Goal: Task Accomplishment & Management: Manage account settings

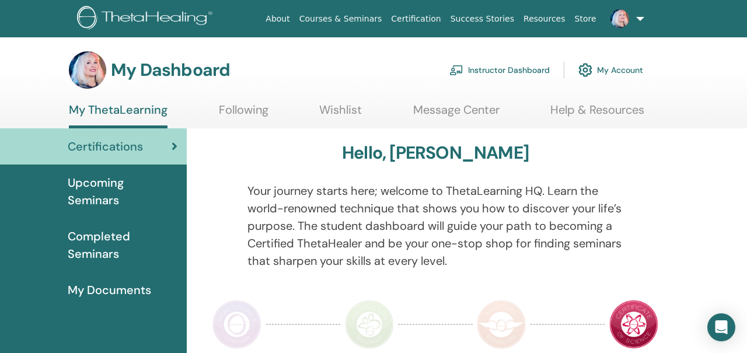
click at [502, 66] on link "Instructor Dashboard" at bounding box center [499, 70] width 100 height 26
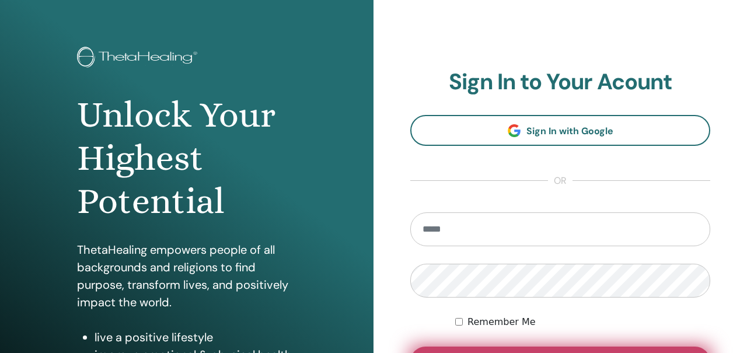
scroll to position [177, 0]
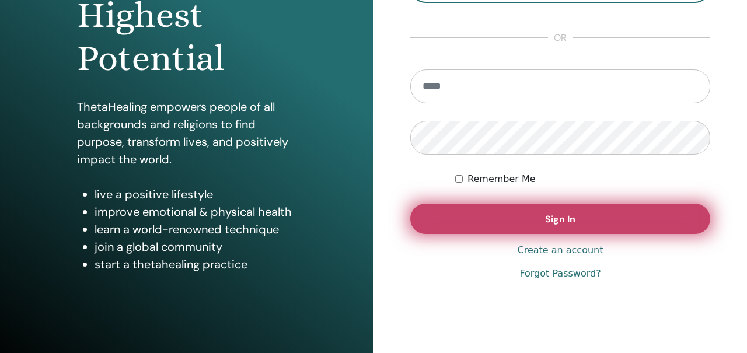
type input "**********"
click at [472, 226] on button "Sign In" at bounding box center [560, 219] width 300 height 30
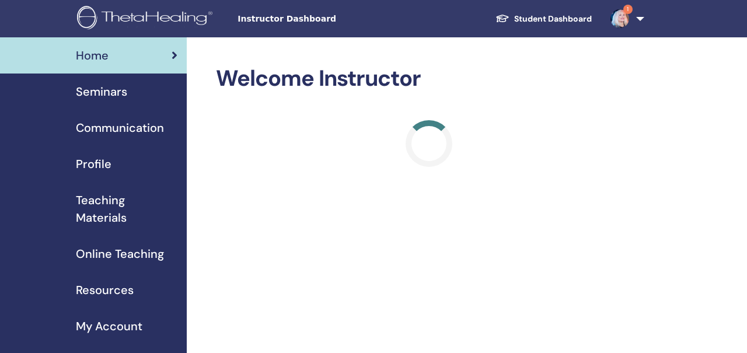
click at [624, 15] on img at bounding box center [619, 18] width 19 height 19
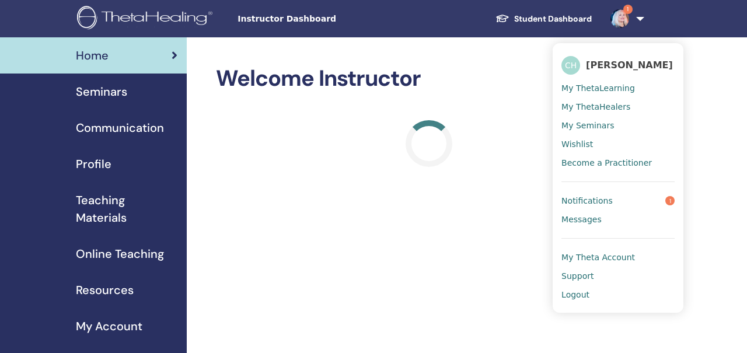
click at [589, 200] on span "Notifications" at bounding box center [586, 200] width 51 height 11
